Goal: Task Accomplishment & Management: Use online tool/utility

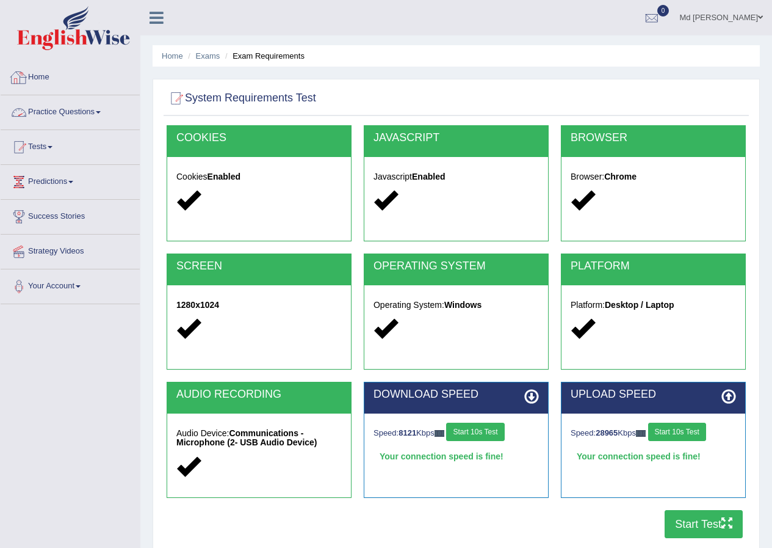
click at [79, 121] on link "Practice Questions" at bounding box center [70, 110] width 139 height 31
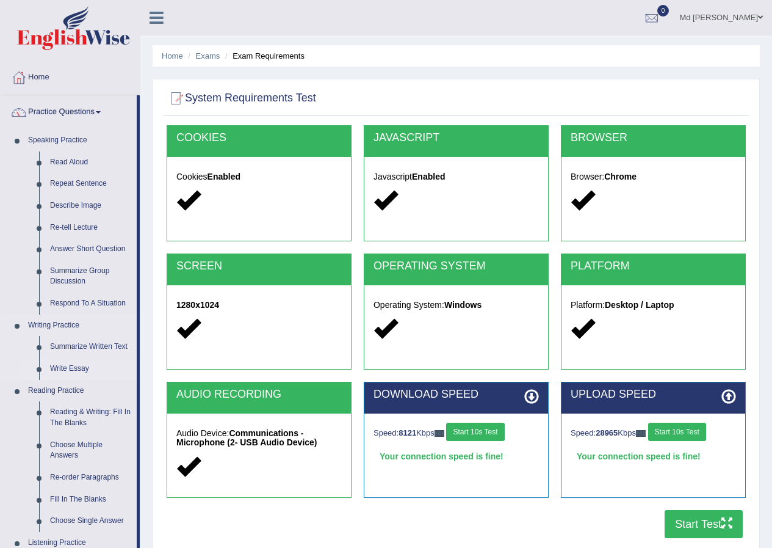
click at [65, 363] on link "Write Essay" at bounding box center [91, 369] width 92 height 22
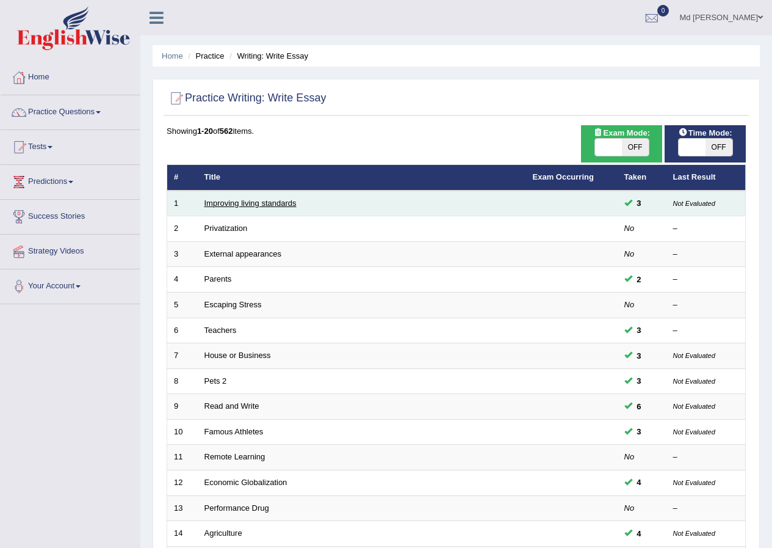
click at [261, 200] on link "Improving living standards" at bounding box center [250, 202] width 92 height 9
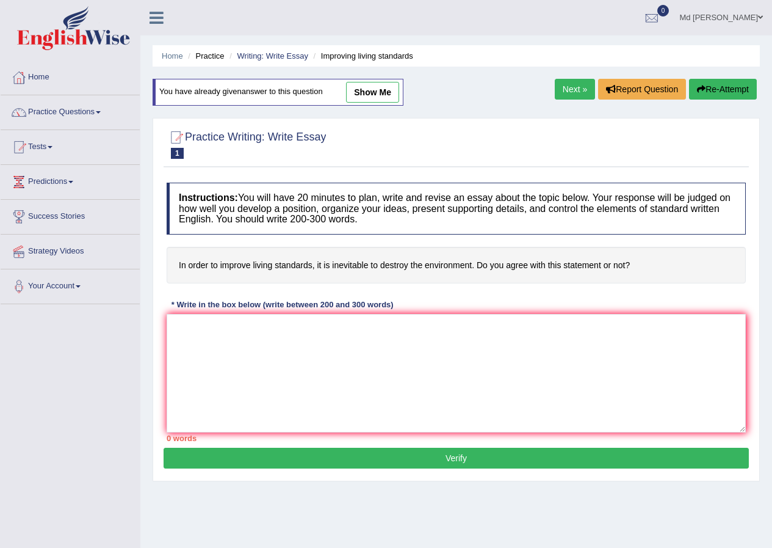
click at [384, 95] on link "show me" at bounding box center [372, 92] width 53 height 21
type textarea "The increasing influence of living standards on our lives has ignited numerous …"
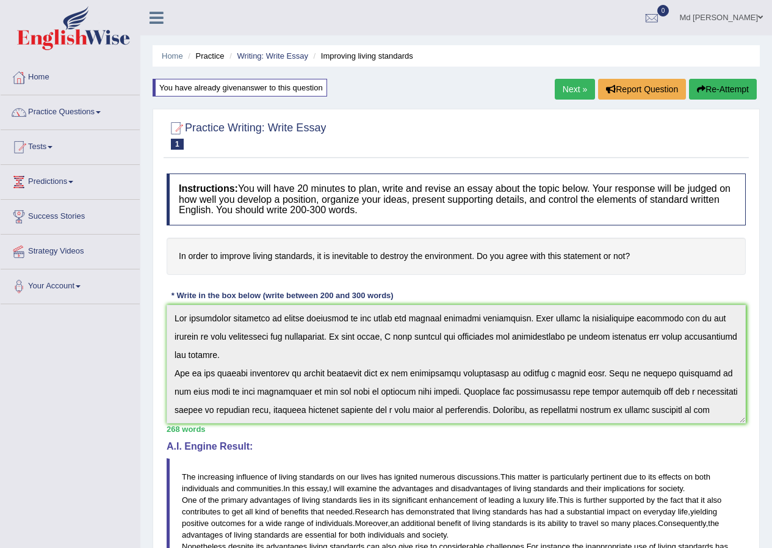
scroll to position [146, 0]
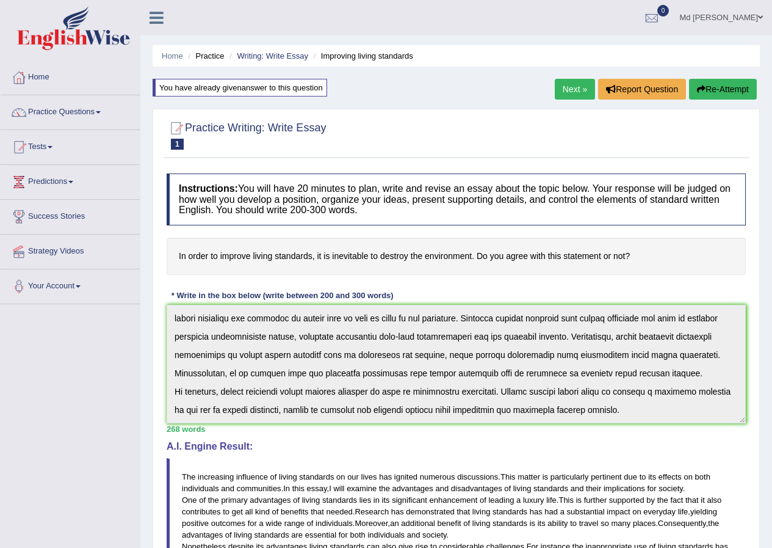
click at [738, 466] on div "Instructions: You will have 20 minutes to plan, write and revise an essay about…" at bounding box center [456, 459] width 585 height 585
click at [709, 86] on button "Re-Attempt" at bounding box center [723, 89] width 68 height 21
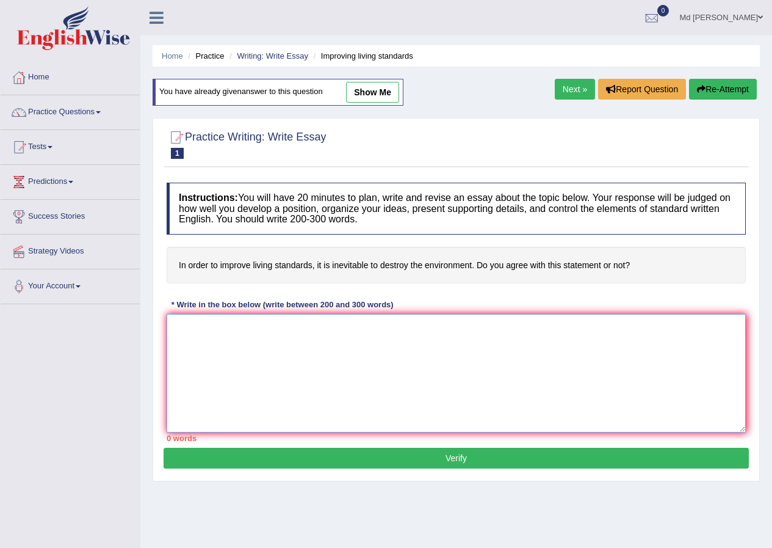
click at [320, 353] on textarea at bounding box center [456, 373] width 579 height 118
paste textarea "The increasing influence of living standards on our lives has ignited numerous …"
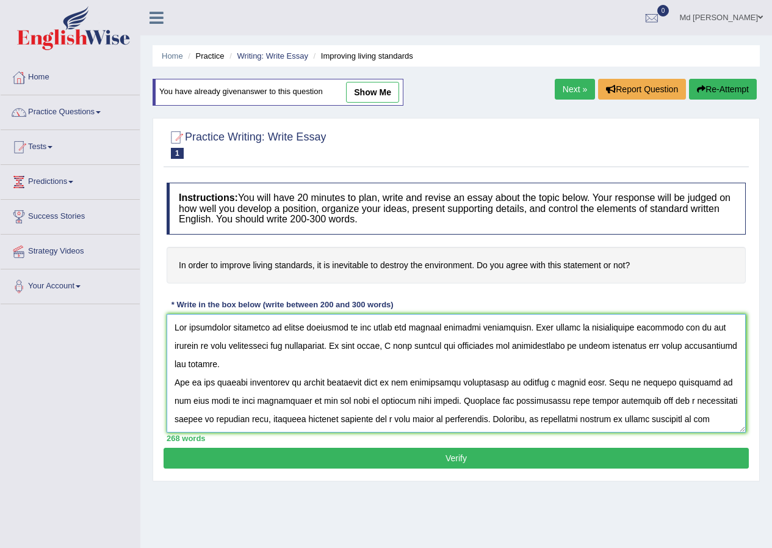
drag, startPoint x: 338, startPoint y: 327, endPoint x: 280, endPoint y: 328, distance: 58.0
click at [280, 328] on textarea at bounding box center [456, 373] width 579 height 118
click at [279, 329] on textarea at bounding box center [456, 373] width 579 height 118
drag, startPoint x: 325, startPoint y: 327, endPoint x: 311, endPoint y: 327, distance: 14.0
click at [311, 327] on textarea at bounding box center [456, 373] width 579 height 118
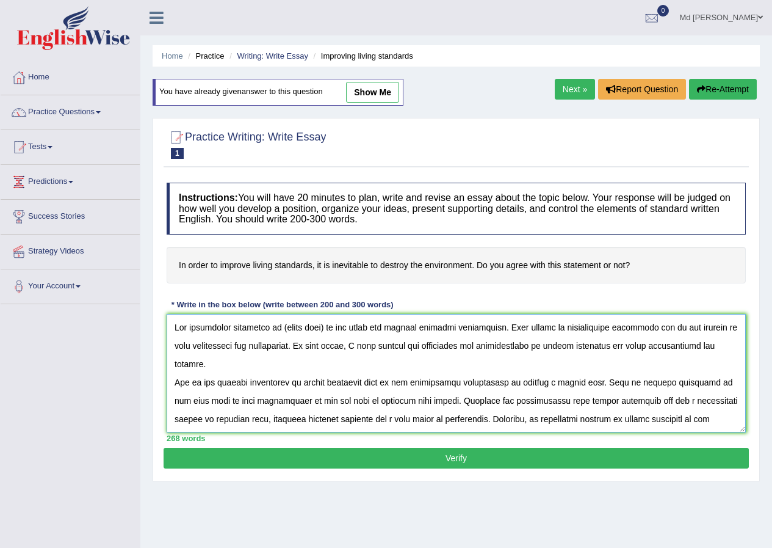
click at [325, 327] on textarea at bounding box center [456, 373] width 579 height 118
drag, startPoint x: 326, startPoint y: 327, endPoint x: 279, endPoint y: 334, distance: 47.5
click at [279, 334] on textarea at bounding box center [456, 373] width 579 height 118
drag, startPoint x: 615, startPoint y: 347, endPoint x: 555, endPoint y: 353, distance: 59.5
click at [555, 353] on textarea at bounding box center [456, 373] width 579 height 118
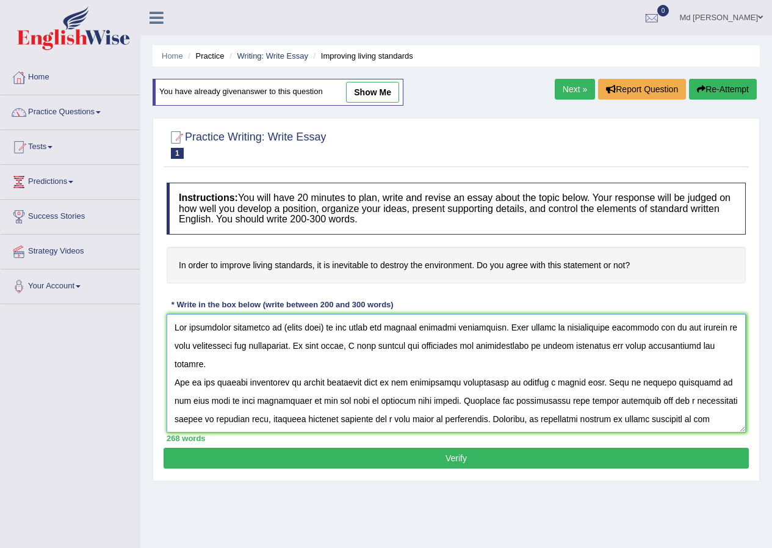
paste textarea "(topic name)"
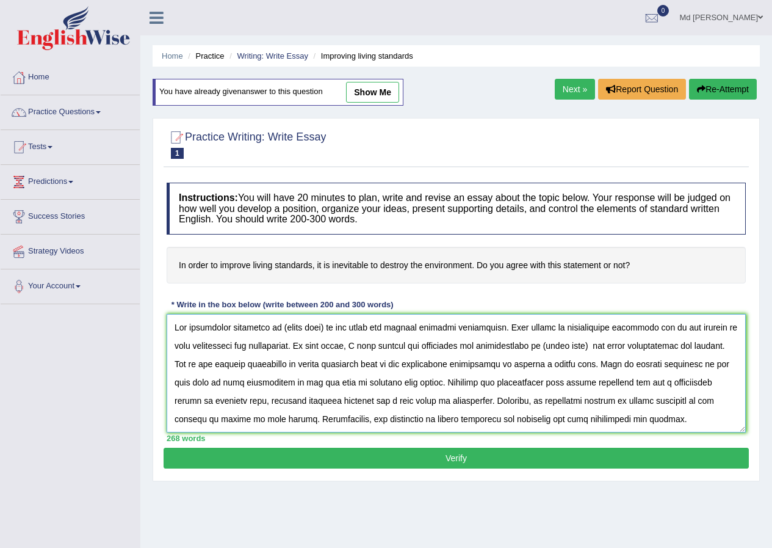
drag, startPoint x: 365, startPoint y: 381, endPoint x: 304, endPoint y: 388, distance: 61.5
click at [304, 388] on textarea at bounding box center [456, 373] width 579 height 118
paste textarea "(topic name)"
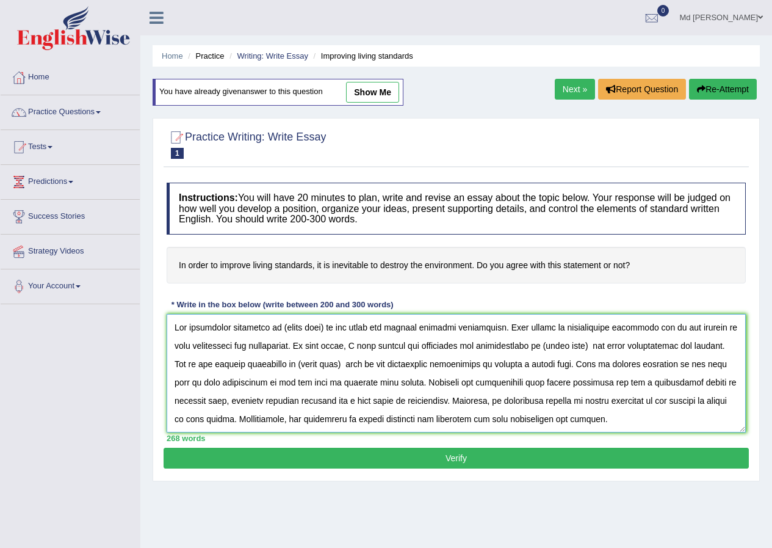
drag, startPoint x: 573, startPoint y: 400, endPoint x: 513, endPoint y: 405, distance: 60.1
click at [513, 405] on textarea at bounding box center [456, 373] width 579 height 118
paste textarea "(topic name)"
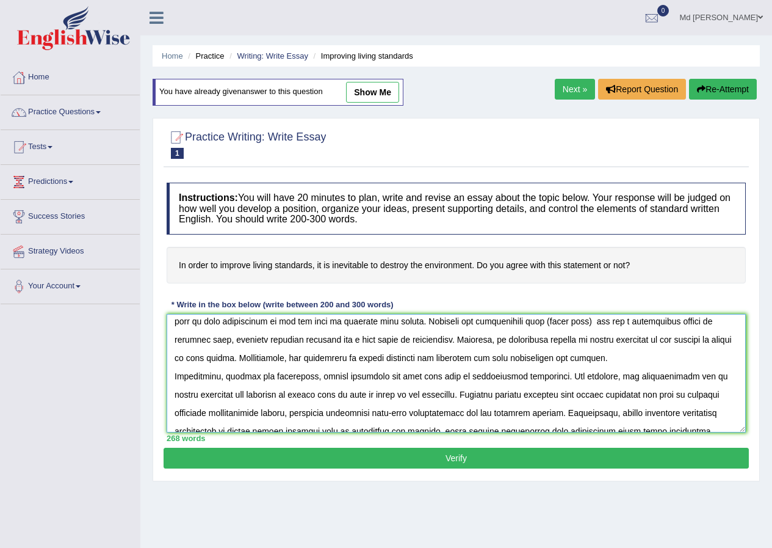
scroll to position [122, 0]
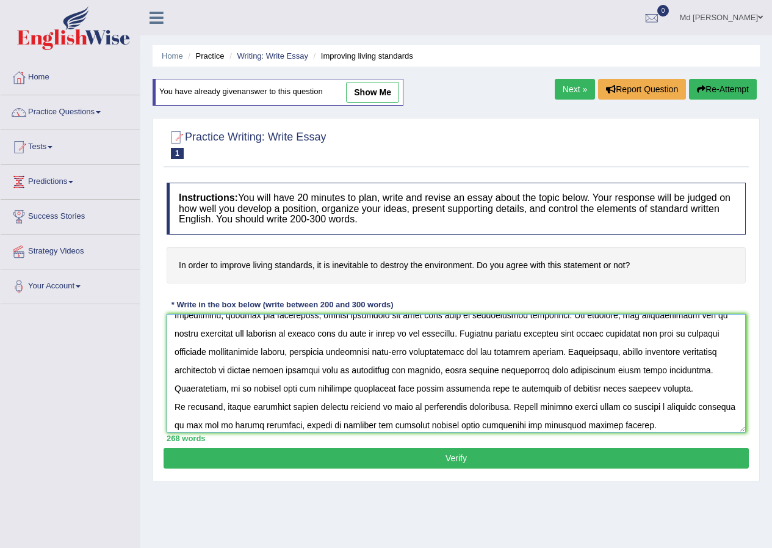
drag, startPoint x: 620, startPoint y: 352, endPoint x: 559, endPoint y: 356, distance: 61.2
click at [559, 356] on textarea at bounding box center [456, 373] width 579 height 118
paste textarea "(topic name)"
drag, startPoint x: 630, startPoint y: 371, endPoint x: 571, endPoint y: 375, distance: 59.4
click at [571, 375] on textarea at bounding box center [456, 373] width 579 height 118
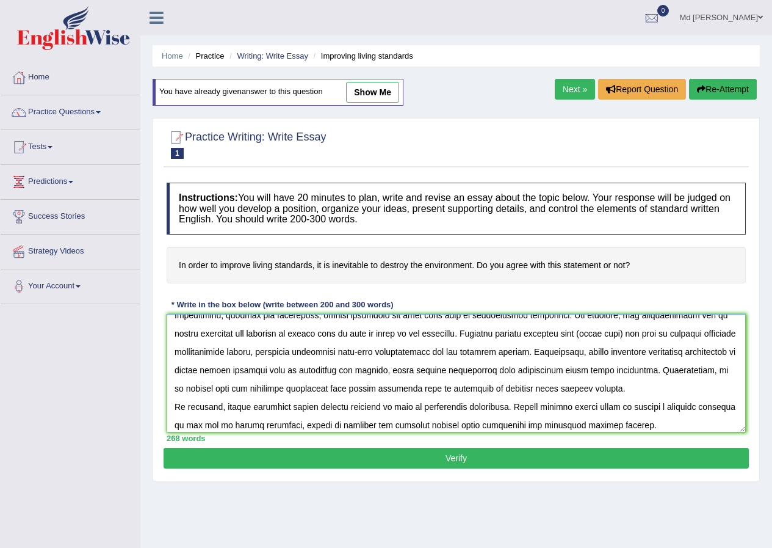
paste textarea "(topic name)"
drag, startPoint x: 400, startPoint y: 407, endPoint x: 338, endPoint y: 413, distance: 62.5
click at [338, 413] on textarea at bounding box center [456, 373] width 579 height 118
paste textarea "(topic name)"
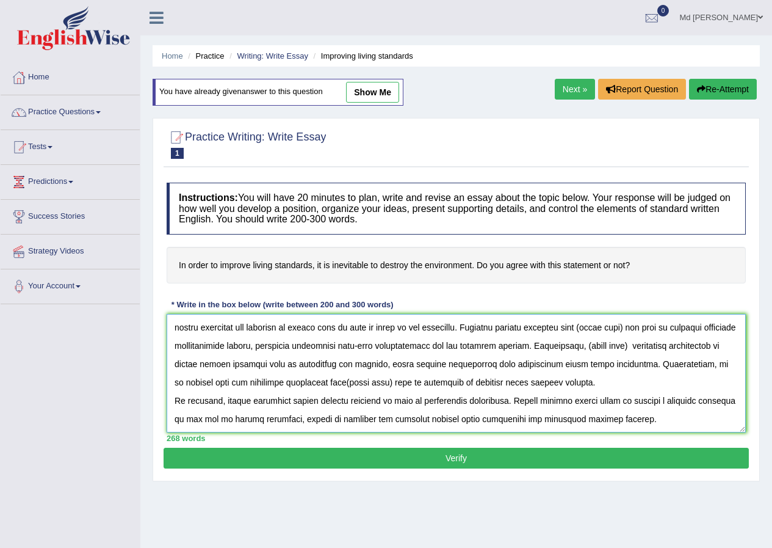
drag, startPoint x: 283, startPoint y: 425, endPoint x: 224, endPoint y: 405, distance: 62.0
click at [224, 405] on textarea at bounding box center [456, 373] width 579 height 118
paste textarea "(topic name)"
drag, startPoint x: 272, startPoint y: 419, endPoint x: 215, endPoint y: 425, distance: 57.2
click at [215, 425] on textarea at bounding box center [456, 373] width 579 height 118
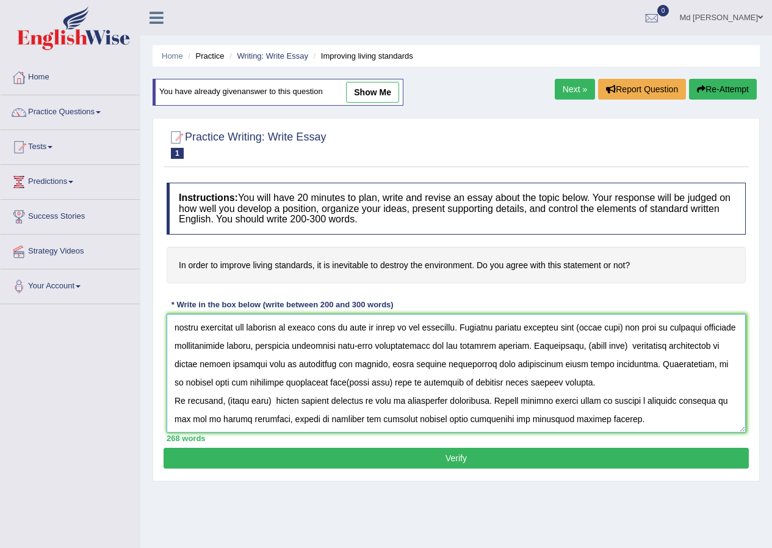
paste textarea "(topic name)"
click at [270, 419] on textarea at bounding box center [456, 373] width 579 height 118
click at [268, 419] on textarea at bounding box center [456, 373] width 579 height 118
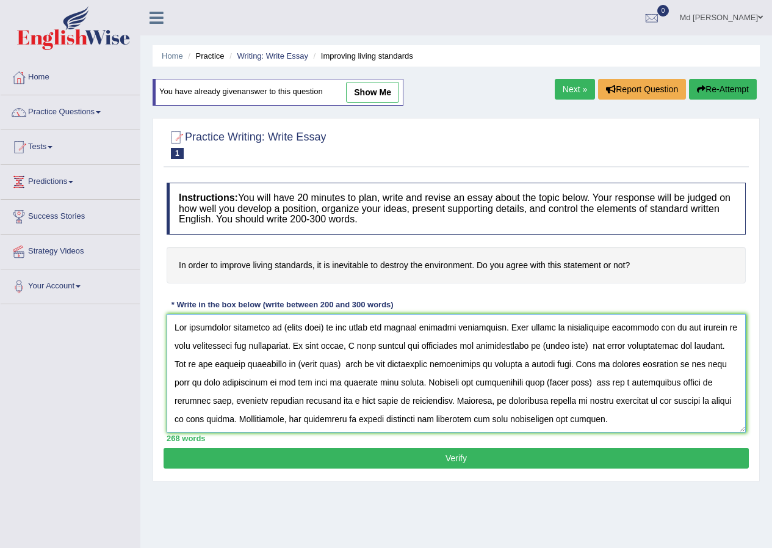
drag, startPoint x: 567, startPoint y: 382, endPoint x: 495, endPoint y: 391, distance: 72.5
click at [495, 391] on textarea at bounding box center [456, 373] width 579 height 118
click at [574, 382] on textarea at bounding box center [456, 373] width 579 height 118
drag, startPoint x: 579, startPoint y: 383, endPoint x: 495, endPoint y: 389, distance: 84.4
click at [495, 389] on textarea at bounding box center [456, 373] width 579 height 118
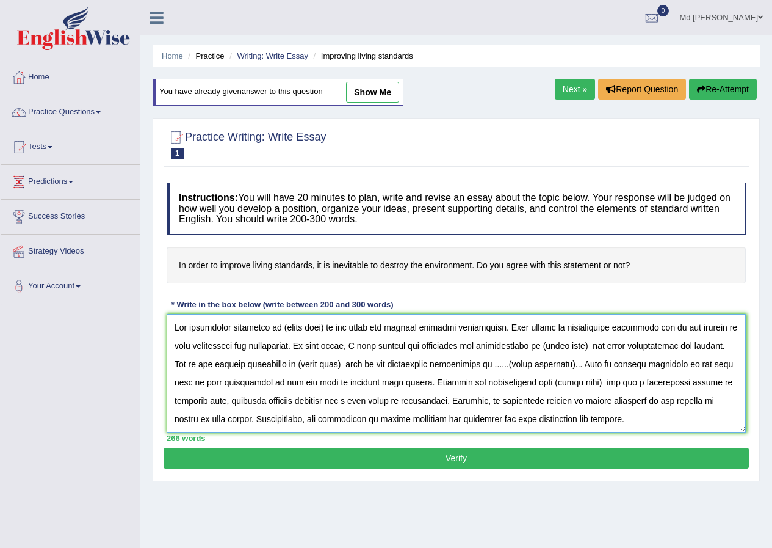
drag, startPoint x: 399, startPoint y: 400, endPoint x: 269, endPoint y: 409, distance: 130.3
click at [269, 409] on textarea at bounding box center [456, 373] width 579 height 118
paste textarea "......(write something).."
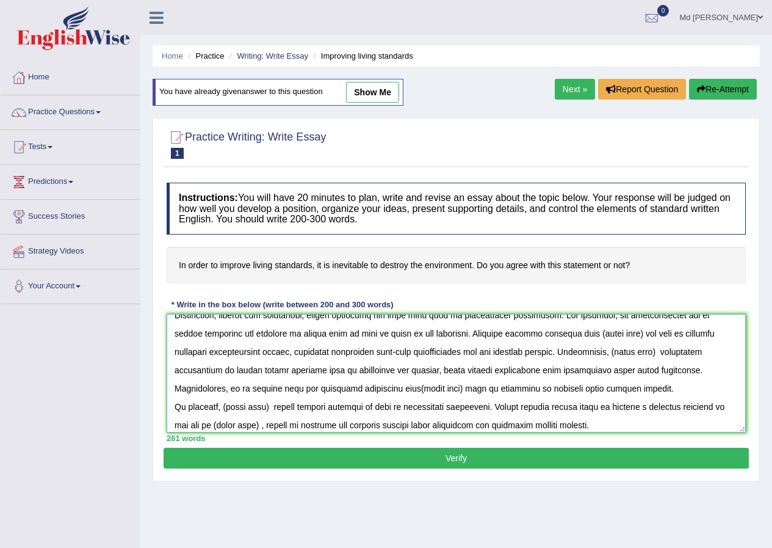
scroll to position [61, 0]
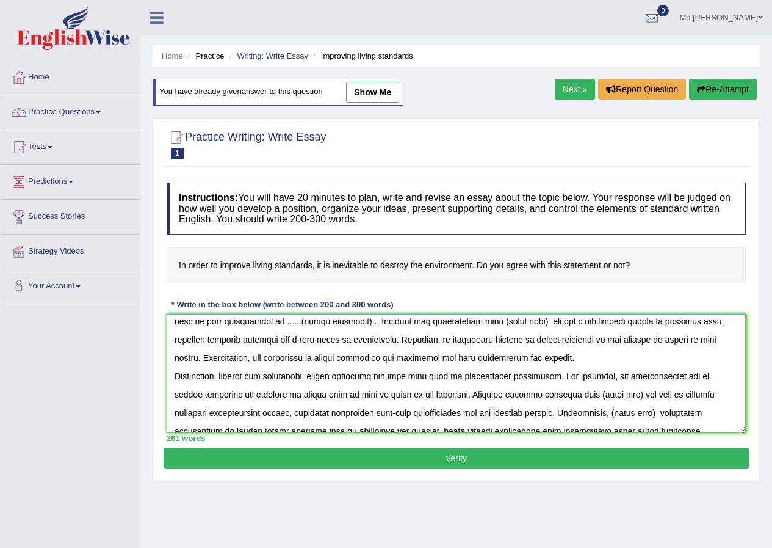
drag, startPoint x: 720, startPoint y: 358, endPoint x: 635, endPoint y: 361, distance: 84.3
click at [635, 361] on textarea at bounding box center [456, 373] width 579 height 118
paste textarea "......(write something).."
click at [582, 358] on textarea at bounding box center [456, 373] width 579 height 118
click at [526, 358] on textarea at bounding box center [456, 373] width 579 height 118
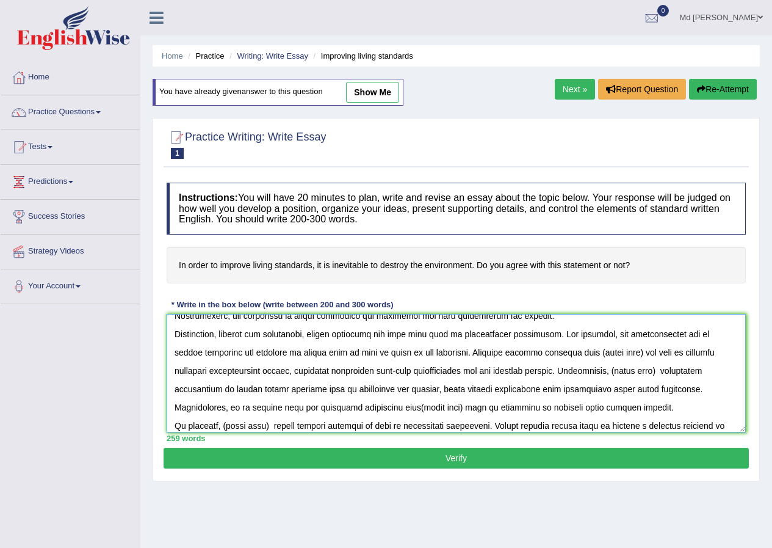
scroll to position [120, 0]
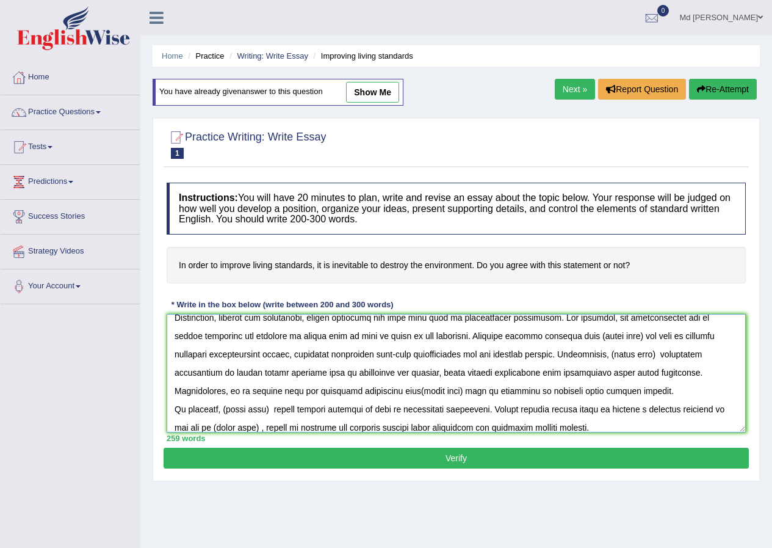
drag, startPoint x: 434, startPoint y: 411, endPoint x: 331, endPoint y: 360, distance: 115.2
click at [331, 360] on textarea at bounding box center [456, 373] width 579 height 118
paste textarea "......(write something).."
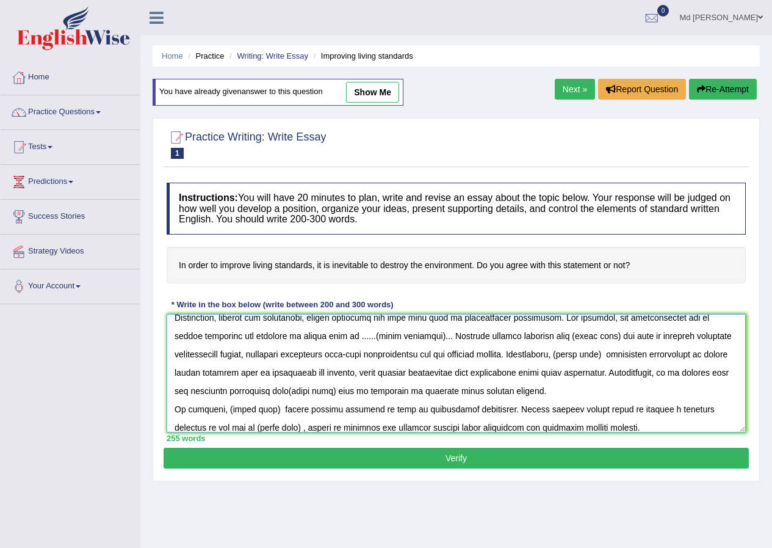
click at [253, 372] on textarea at bounding box center [456, 373] width 579 height 118
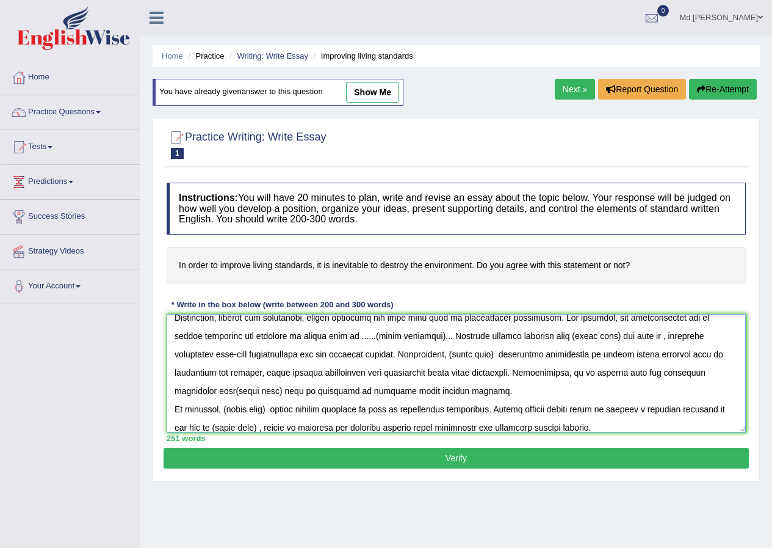
paste textarea "......(write something).."
click at [292, 391] on textarea at bounding box center [456, 373] width 579 height 118
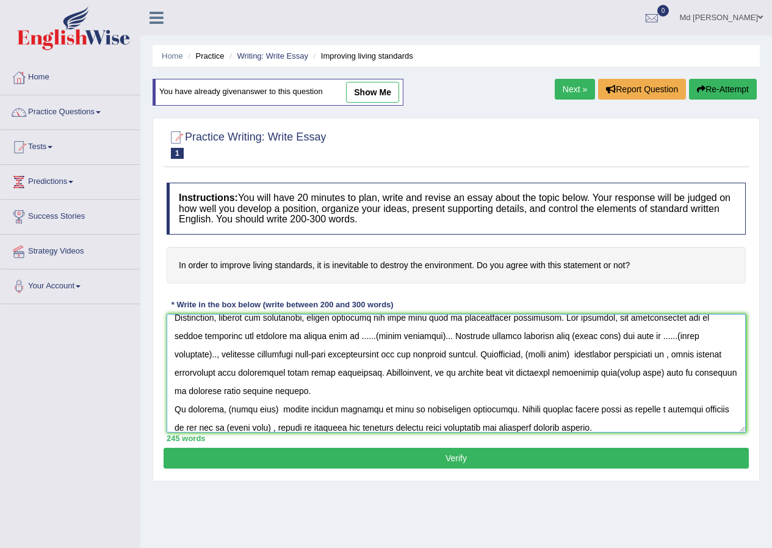
paste textarea "......(write something).."
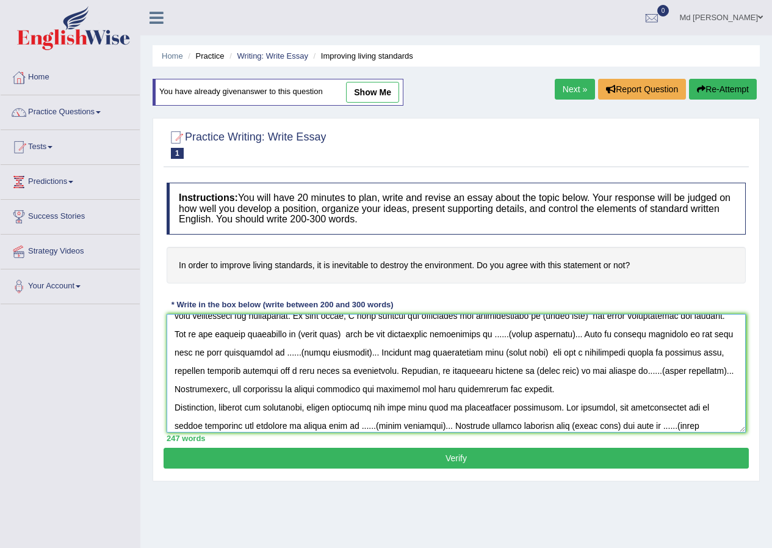
scroll to position [0, 0]
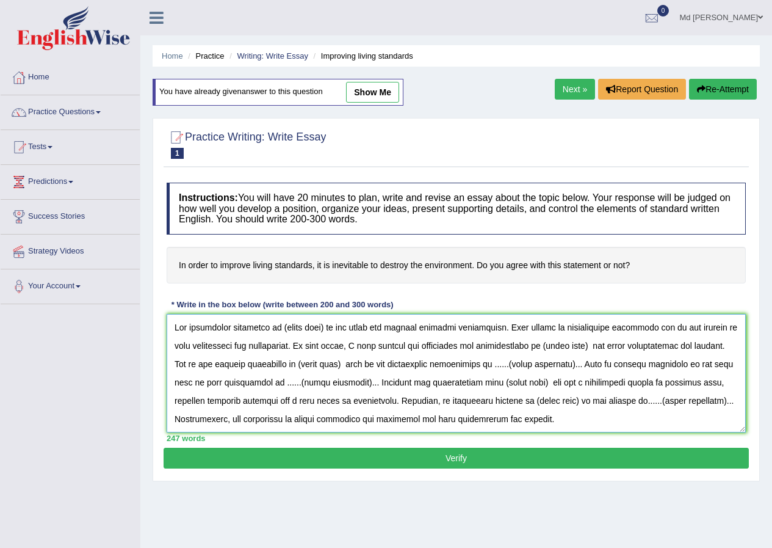
drag, startPoint x: 577, startPoint y: 418, endPoint x: 105, endPoint y: 311, distance: 484.5
click at [101, 302] on div "Toggle navigation Home Practice Questions Speaking Practice Read Aloud Repeat S…" at bounding box center [386, 317] width 772 height 635
type textarea "The increasing influence of (topic name) on our lives has ignited numerous disc…"
click at [368, 461] on button "Verify" at bounding box center [456, 457] width 585 height 21
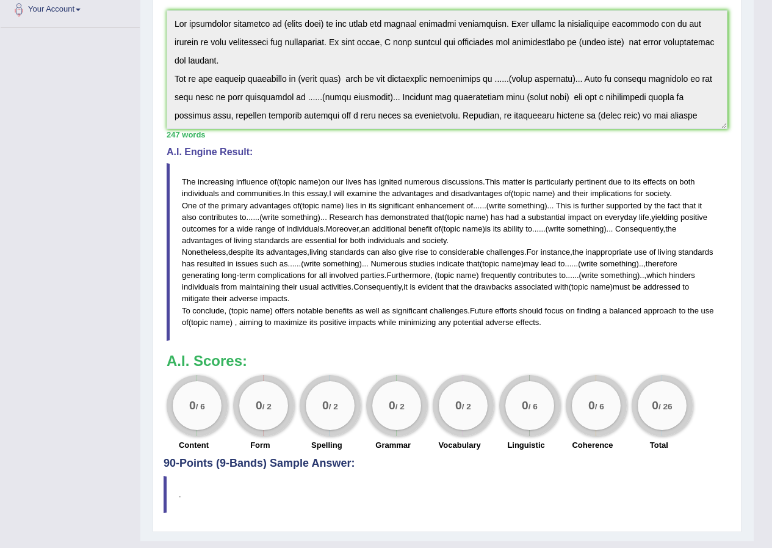
scroll to position [32, 0]
